Goal: Task Accomplishment & Management: Use online tool/utility

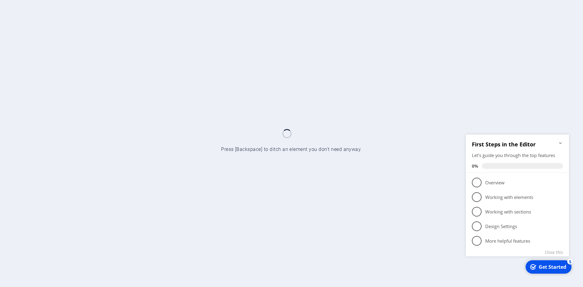
click at [559, 143] on icon "Minimize checklist" at bounding box center [560, 142] width 5 height 5
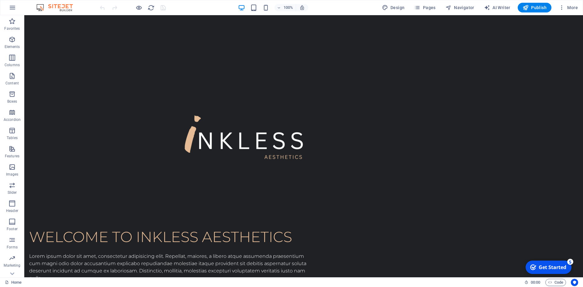
scroll to position [470, 0]
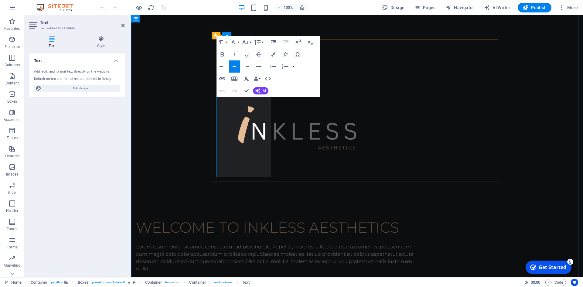
copy p "Art that heals. Whether you're a [MEDICAL_DATA] survivor, post-surgery client, …"
click at [370, 67] on icon at bounding box center [369, 65] width 4 height 7
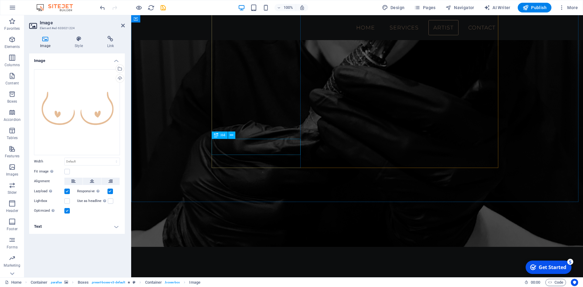
scroll to position [865, 0]
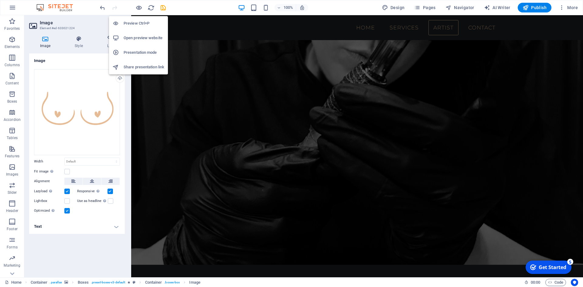
click at [137, 23] on h6 "Preview Ctrl+P" at bounding box center [144, 23] width 41 height 7
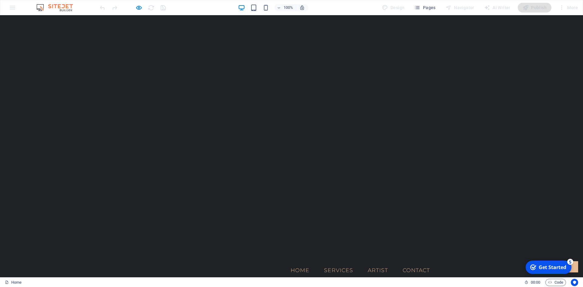
scroll to position [0, 0]
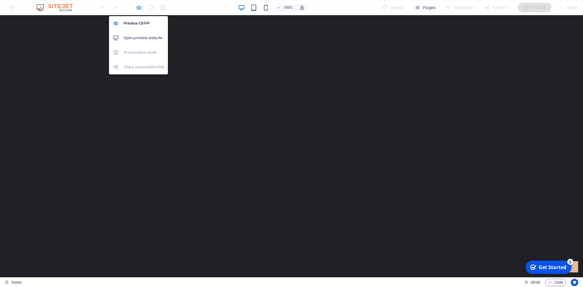
click at [138, 9] on icon "button" at bounding box center [138, 7] width 7 height 7
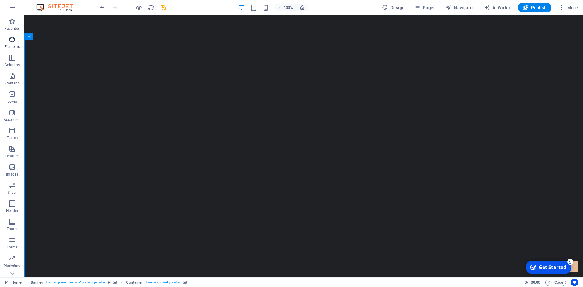
click at [12, 37] on icon "button" at bounding box center [12, 39] width 7 height 7
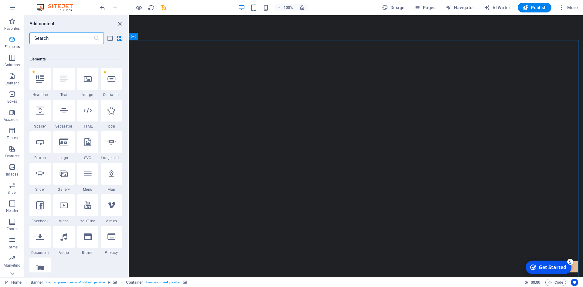
scroll to position [65, 0]
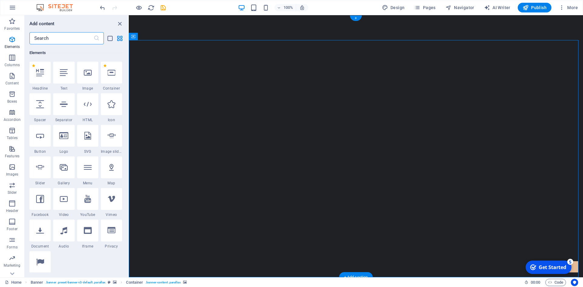
click at [136, 37] on div "Container" at bounding box center [142, 36] width 27 height 7
click at [161, 38] on icon at bounding box center [159, 36] width 3 height 6
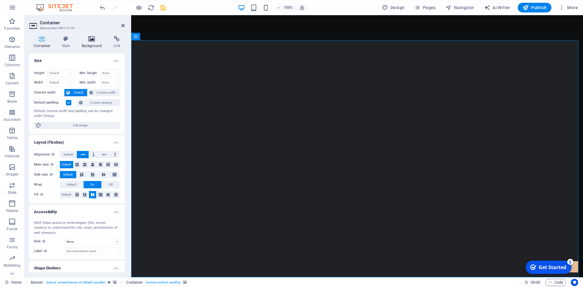
click at [91, 42] on h4 "Background" at bounding box center [93, 42] width 32 height 13
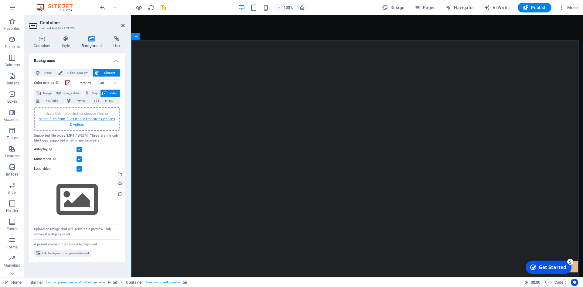
click at [71, 120] on link "select files from Files or our free stock photos & videos" at bounding box center [77, 122] width 76 height 10
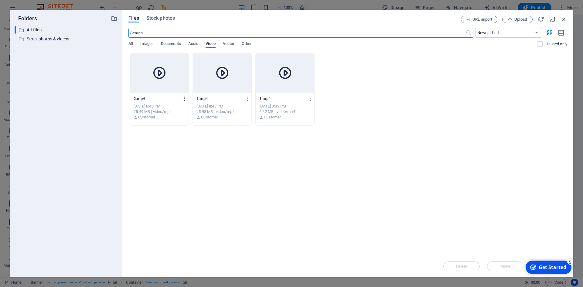
click at [186, 98] on icon "button" at bounding box center [185, 98] width 6 height 5
click at [189, 172] on h6 "Download" at bounding box center [188, 172] width 25 height 7
click at [248, 99] on icon "button" at bounding box center [248, 98] width 6 height 5
click at [254, 172] on h6 "Download" at bounding box center [251, 172] width 25 height 7
click at [310, 98] on icon "button" at bounding box center [311, 98] width 6 height 5
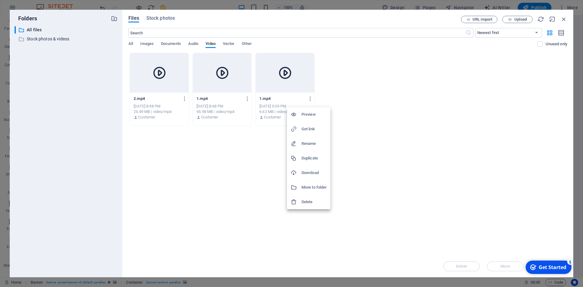
click at [297, 173] on icon at bounding box center [294, 173] width 6 height 6
click at [247, 98] on icon "button" at bounding box center [248, 98] width 6 height 5
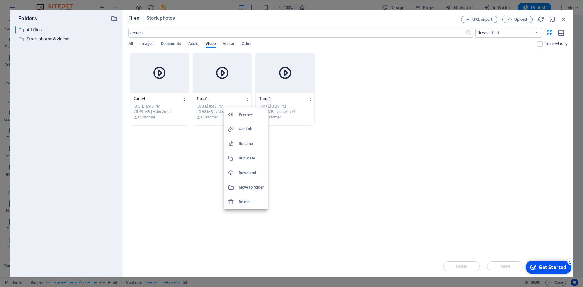
click at [562, 18] on div at bounding box center [291, 143] width 583 height 287
click at [563, 20] on icon "button" at bounding box center [563, 19] width 7 height 7
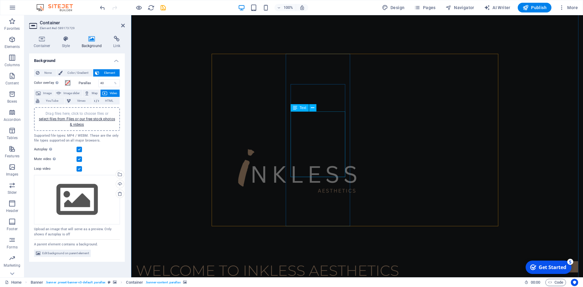
scroll to position [455, 0]
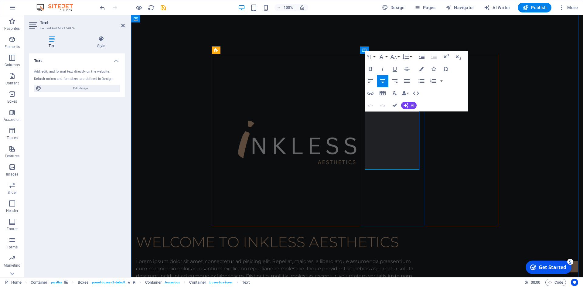
copy p "Every scar has a story—ours is to help it fade with care. Through expert touch …"
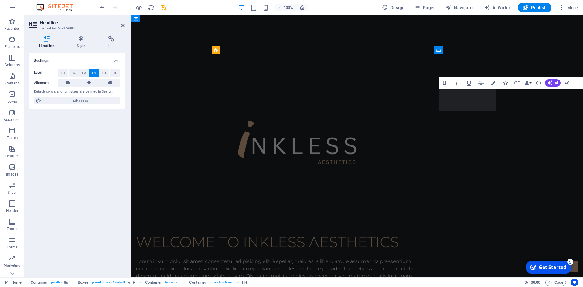
copy h4 "Hair Restoration"
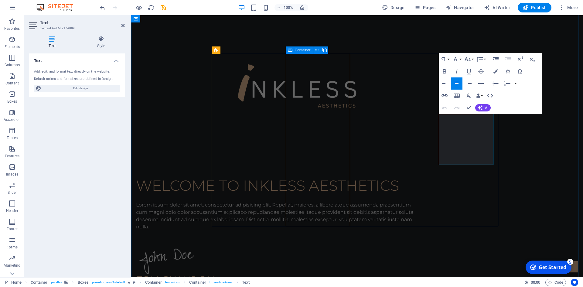
scroll to position [577, 0]
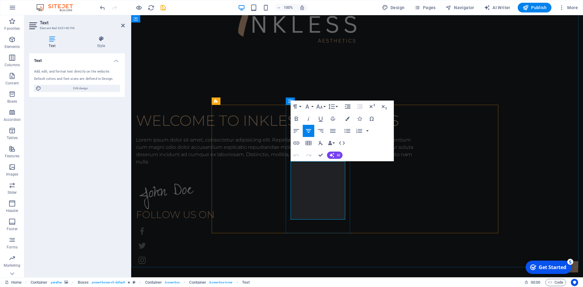
copy p "Erase the past with precision. Our advanced tattoo removal process safely and e…"
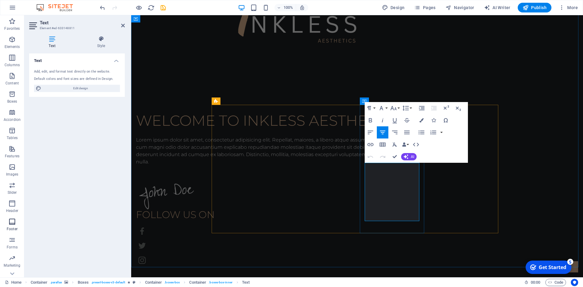
copy p "A work of art that heals. We blend ink and skin to softly conceal scars and imp…"
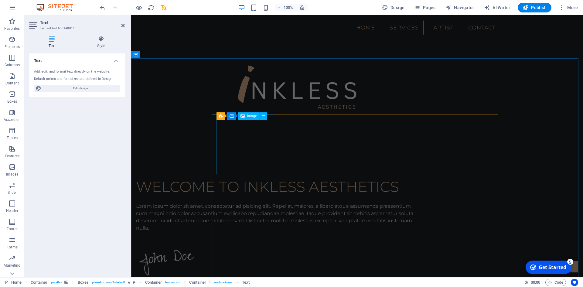
scroll to position [395, 0]
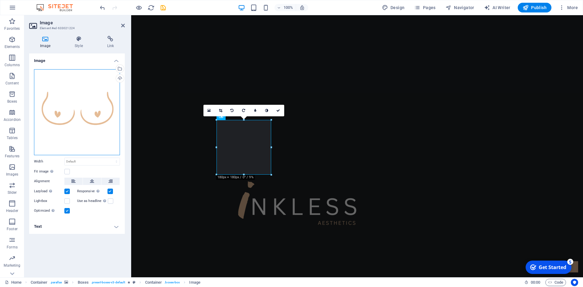
click at [56, 129] on div "Drag files here, click to choose files or select files from Files or our free s…" at bounding box center [77, 112] width 86 height 86
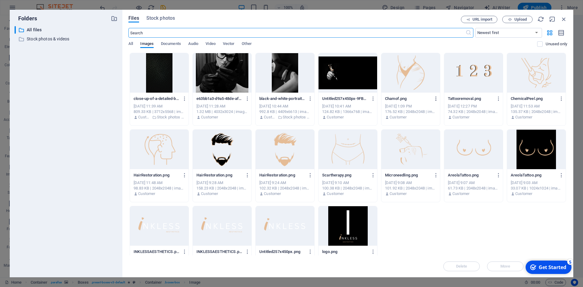
click at [436, 98] on icon "button" at bounding box center [436, 98] width 6 height 5
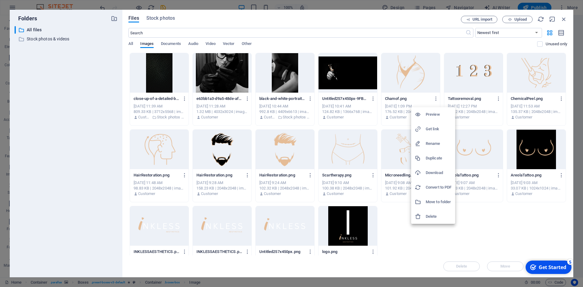
click at [436, 172] on h6 "Download" at bounding box center [439, 172] width 26 height 7
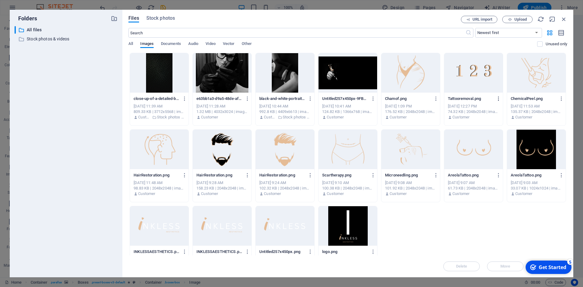
click at [497, 98] on icon "button" at bounding box center [499, 98] width 6 height 5
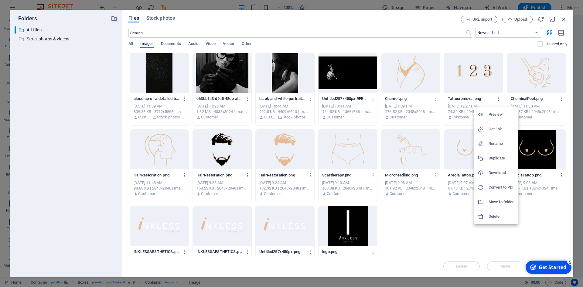
click at [497, 173] on h6 "Download" at bounding box center [501, 172] width 26 height 7
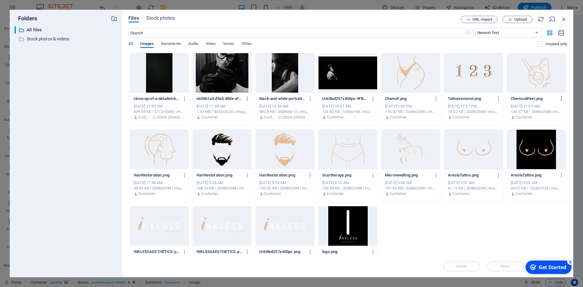
click at [561, 98] on icon "button" at bounding box center [562, 98] width 6 height 5
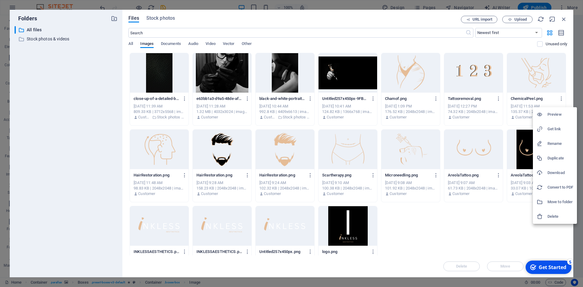
click at [555, 172] on h6 "Download" at bounding box center [560, 172] width 26 height 7
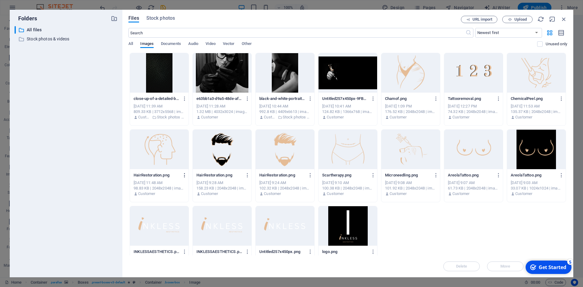
click at [184, 175] on icon "button" at bounding box center [185, 174] width 6 height 5
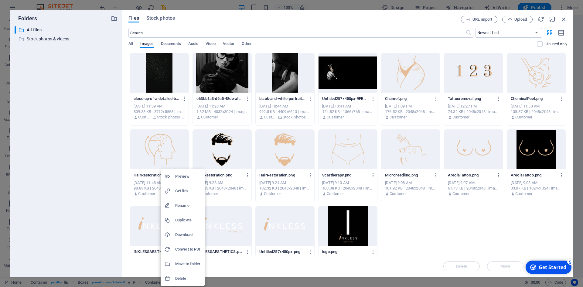
click at [189, 235] on h6 "Download" at bounding box center [188, 234] width 26 height 7
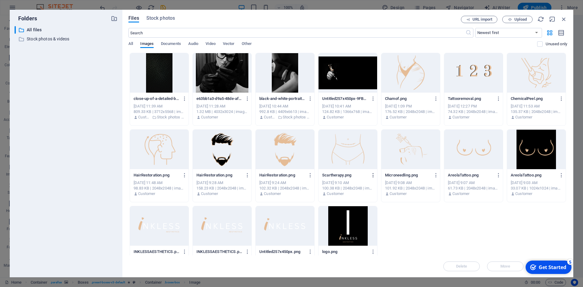
click at [370, 175] on icon "button" at bounding box center [373, 174] width 6 height 5
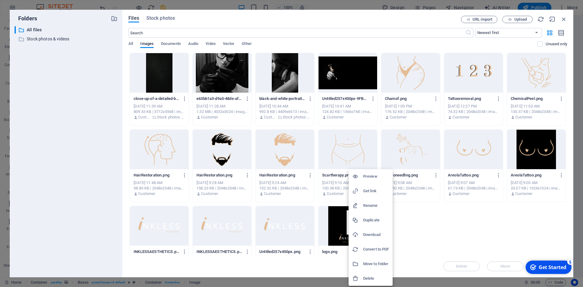
click at [368, 235] on h6 "Download" at bounding box center [376, 234] width 26 height 7
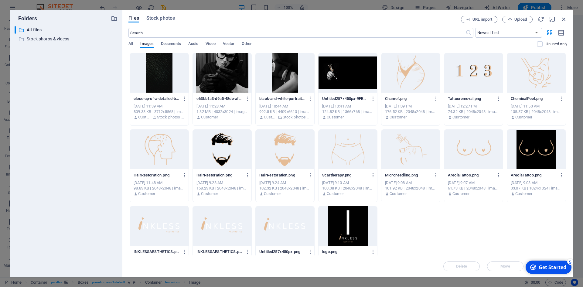
click at [368, 235] on div at bounding box center [347, 225] width 59 height 39
click at [411, 226] on div "close-up-of-a-detailed-black-leather-texture-ideal-for-use-as-a-background-or-p…" at bounding box center [347, 166] width 439 height 226
click at [363, 220] on div "1" at bounding box center [347, 225] width 59 height 39
click at [247, 98] on icon "button" at bounding box center [248, 98] width 6 height 5
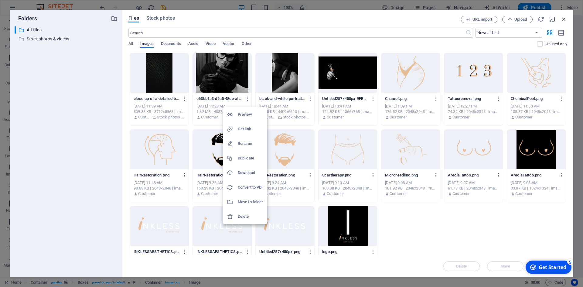
click at [250, 173] on h6 "Download" at bounding box center [251, 172] width 26 height 7
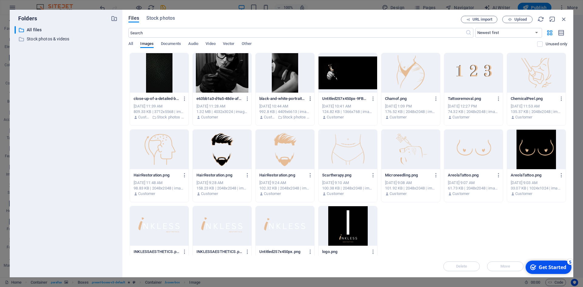
click at [309, 99] on icon "button" at bounding box center [311, 98] width 6 height 5
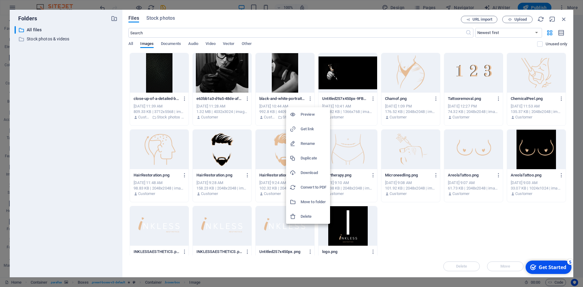
click at [306, 171] on h6 "Download" at bounding box center [314, 172] width 26 height 7
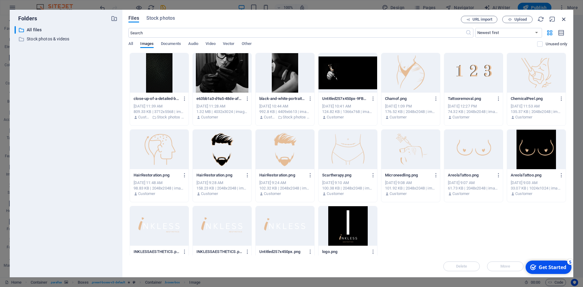
click at [565, 20] on icon "button" at bounding box center [563, 19] width 7 height 7
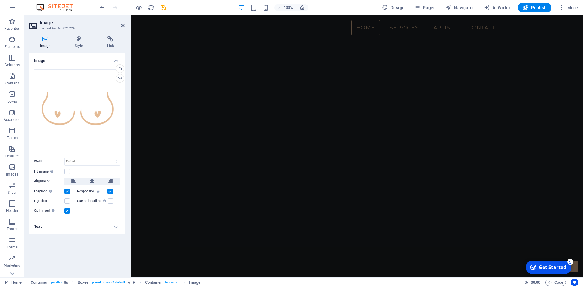
scroll to position [0, 0]
